Goal: Communication & Community: Answer question/provide support

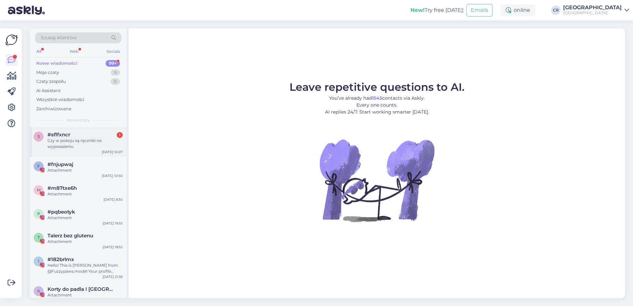
click at [72, 143] on div "Czy w pokoju są ręczniki na wyposażeniu" at bounding box center [84, 143] width 75 height 12
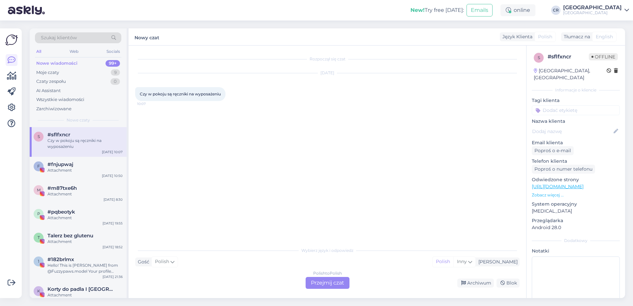
click at [320, 280] on div "Polish to Polish Przejmij czat" at bounding box center [328, 283] width 44 height 12
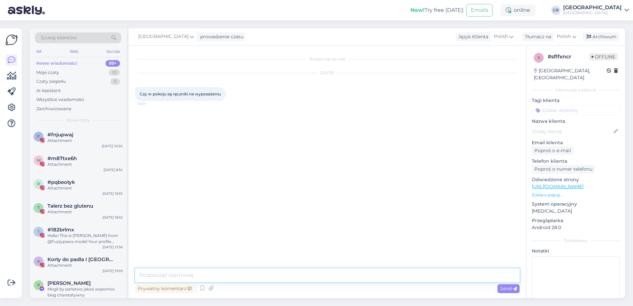
click at [195, 281] on textarea at bounding box center [327, 275] width 384 height 14
click at [154, 276] on textarea "Dzieńdobry" at bounding box center [327, 275] width 384 height 14
click at [180, 277] on textarea "Dzień dobry" at bounding box center [327, 275] width 384 height 14
type textarea "Dzień dobry, w pokojach znajdują się ręczniki białe-hotelowe oraz niebieskie-ba…"
click at [499, 287] on div "Send" at bounding box center [508, 288] width 22 height 9
